Goal: Task Accomplishment & Management: Manage account settings

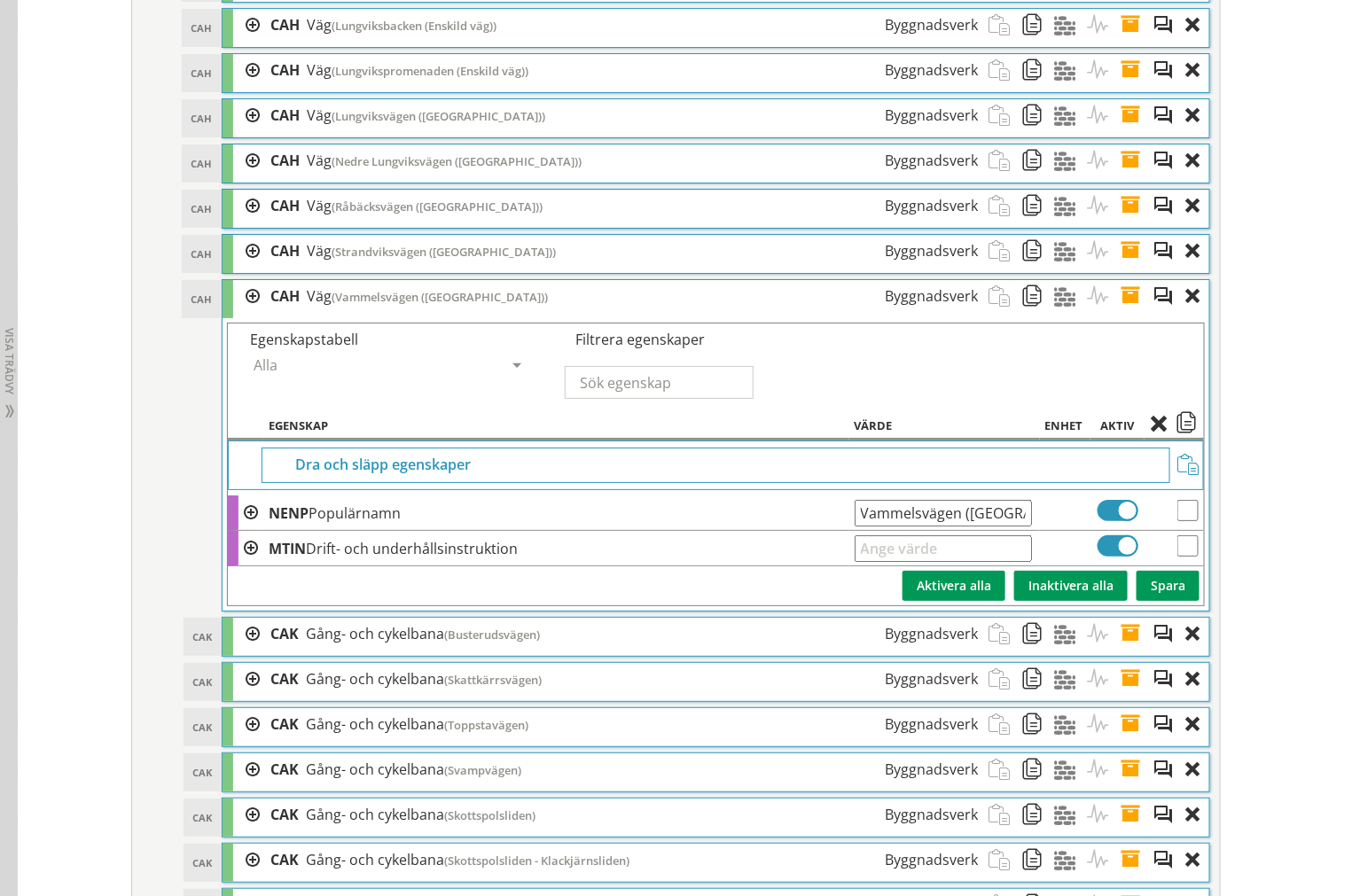
scroll to position [2558, 0]
click at [1127, 313] on span at bounding box center [1136, 297] width 33 height 33
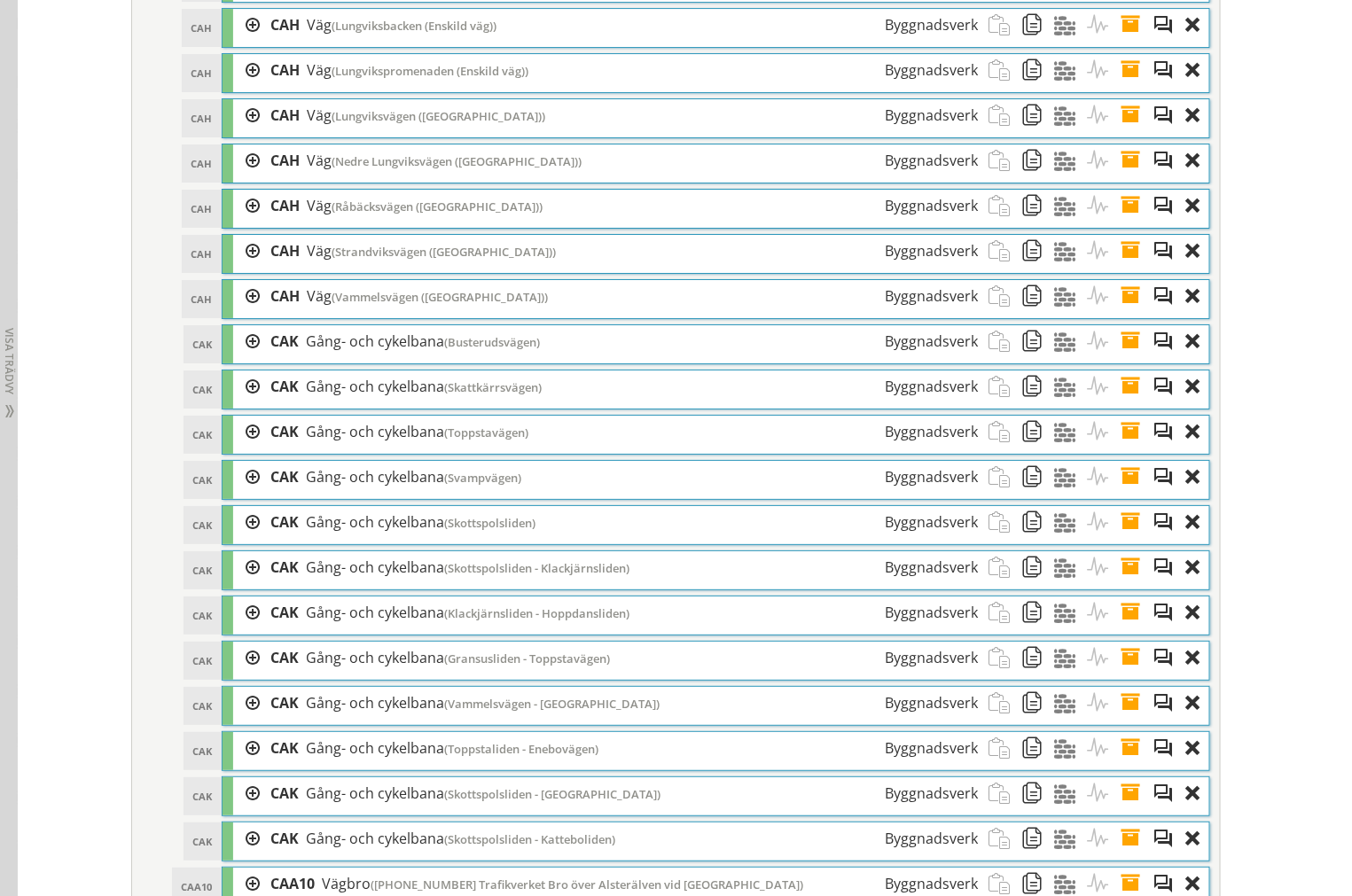
click at [1127, 313] on span at bounding box center [1136, 297] width 33 height 33
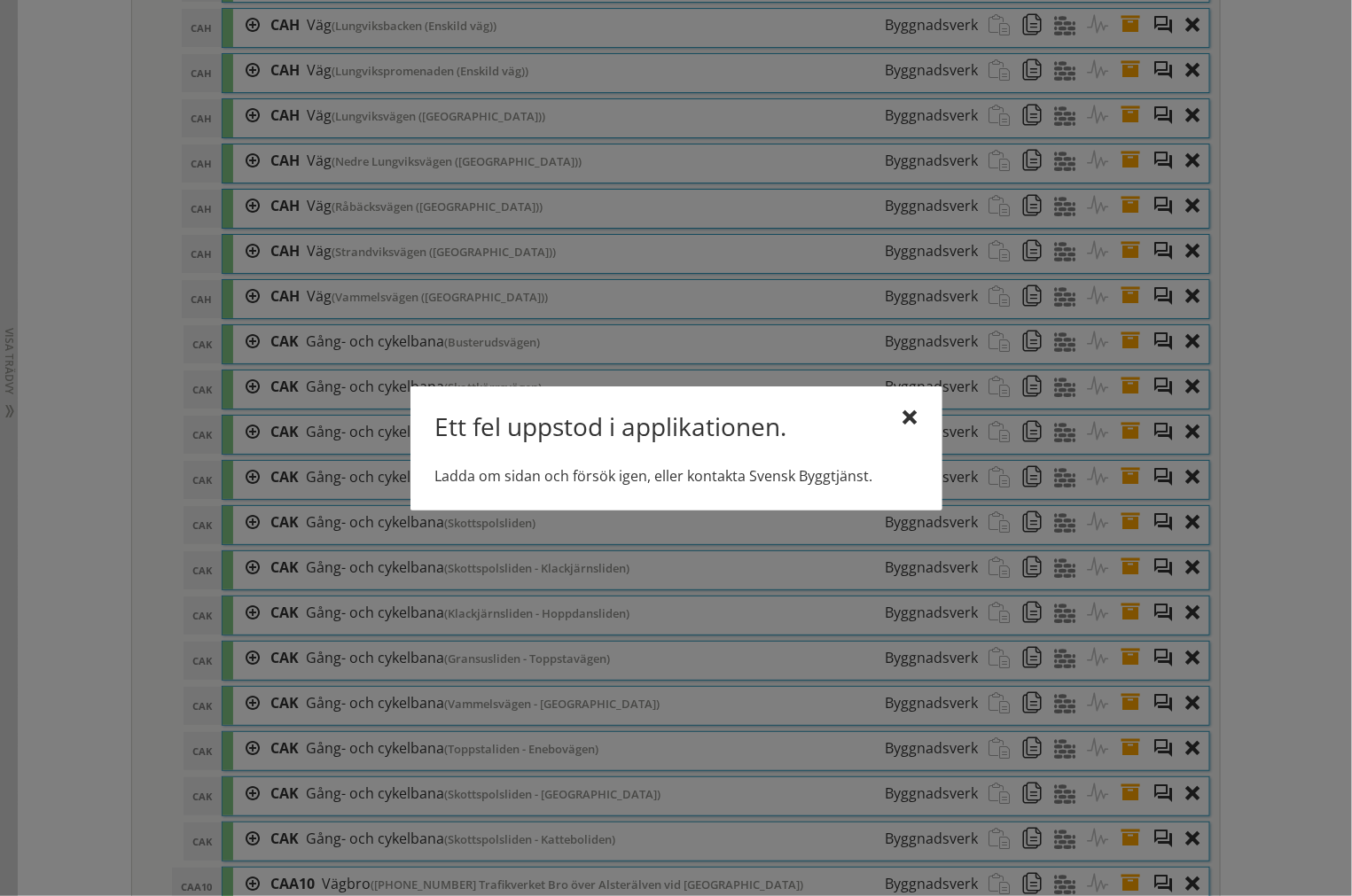
click at [911, 414] on div at bounding box center [910, 419] width 14 height 14
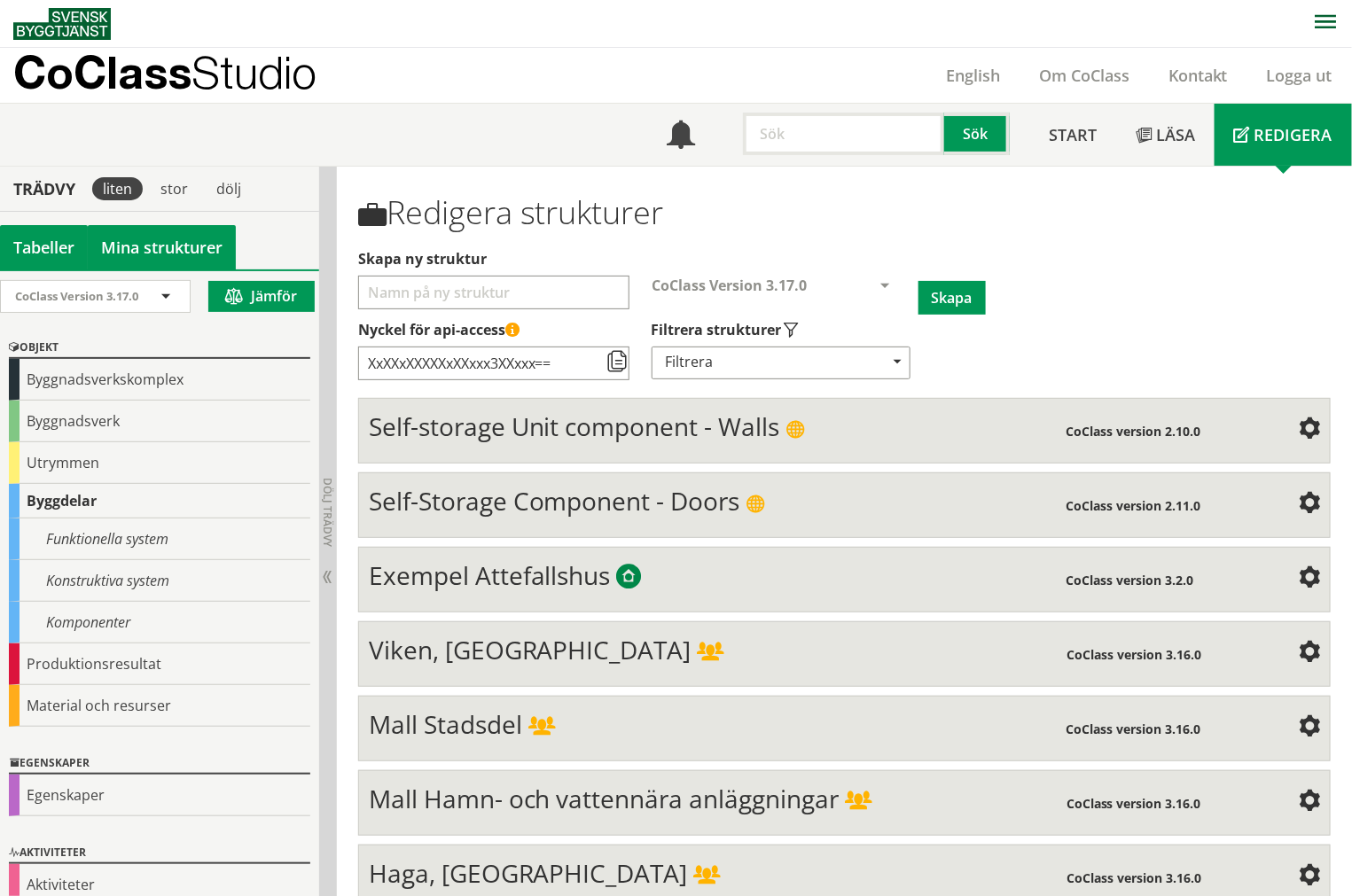
click at [204, 248] on link "Mina strukturer" at bounding box center [161, 247] width 148 height 44
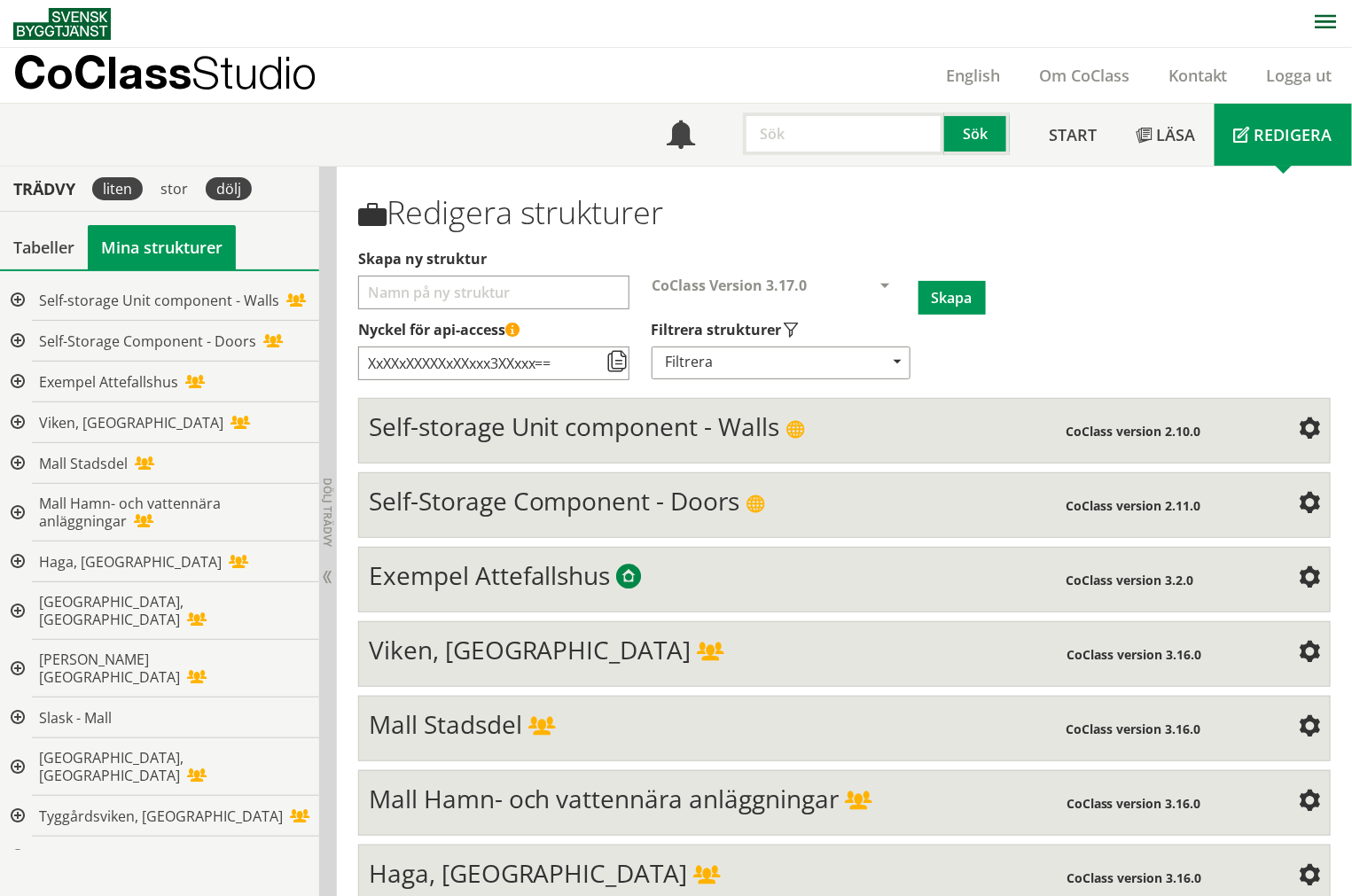
click at [221, 188] on div "dölj" at bounding box center [229, 188] width 46 height 23
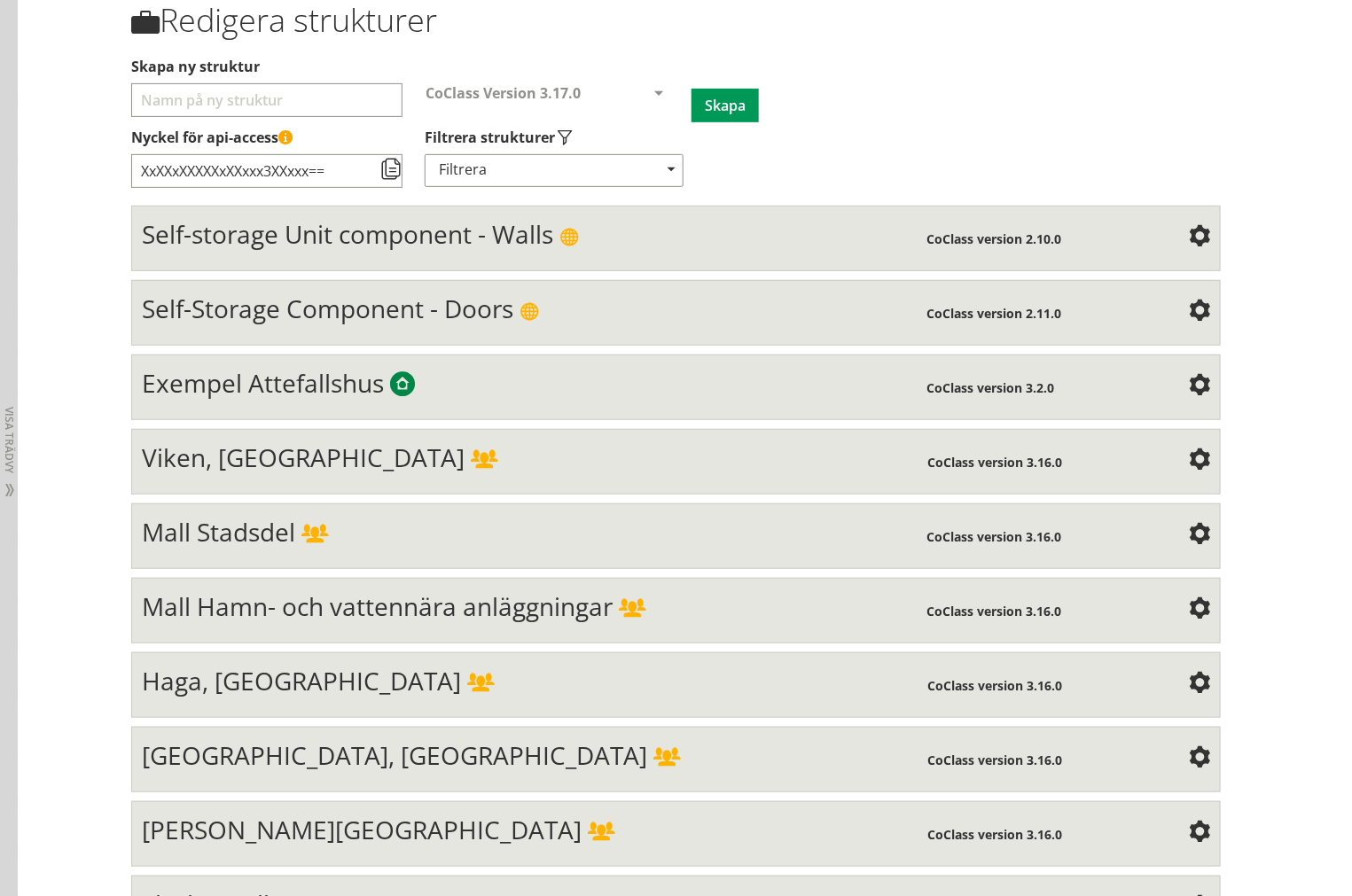
scroll to position [295, 0]
